Goal: Task Accomplishment & Management: Manage account settings

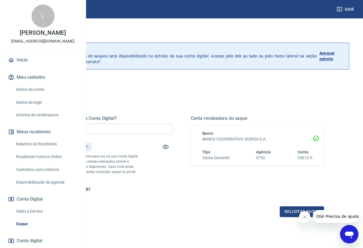
click at [155, 131] on input "R$ 0,00" at bounding box center [105, 128] width 133 height 11
type input "R$ 847,57"
click at [285, 217] on button "Solicitar saque" at bounding box center [302, 211] width 44 height 11
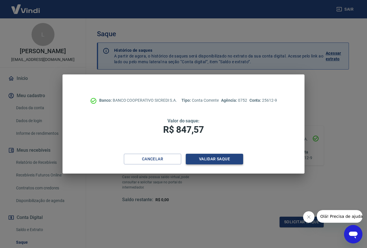
click at [214, 161] on button "Validar saque" at bounding box center [214, 159] width 57 height 11
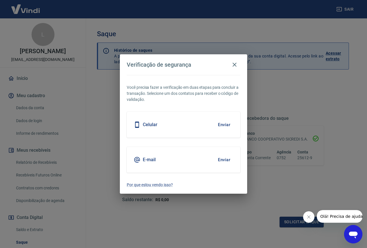
click at [221, 126] on button "Enviar" at bounding box center [224, 125] width 19 height 12
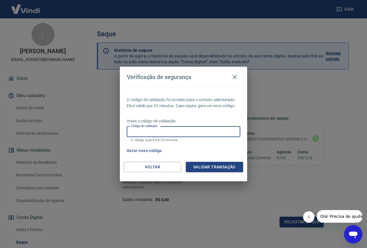
click at [221, 137] on input "Código de validação" at bounding box center [184, 131] width 114 height 11
type input "140120"
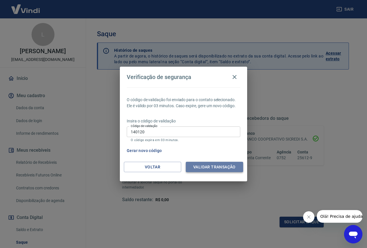
click at [196, 169] on button "Validar transação" at bounding box center [214, 167] width 57 height 11
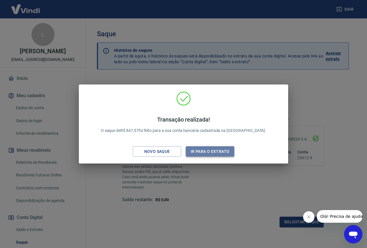
click at [203, 152] on button "Ir para o extrato" at bounding box center [210, 151] width 48 height 11
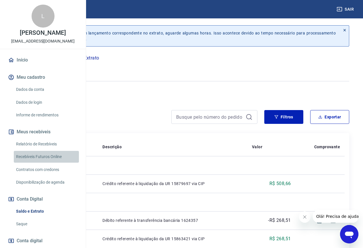
click at [48, 162] on link "Recebíveis Futuros Online" at bounding box center [46, 157] width 65 height 12
